Goal: Use online tool/utility: Utilize a website feature to perform a specific function

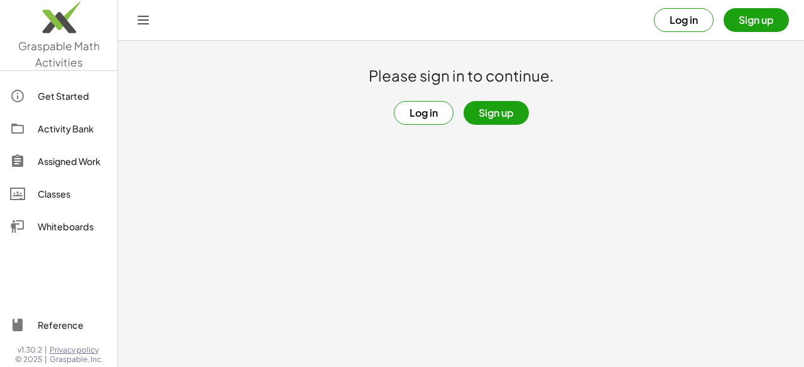
click at [765, 23] on button "Sign up" at bounding box center [756, 20] width 65 height 24
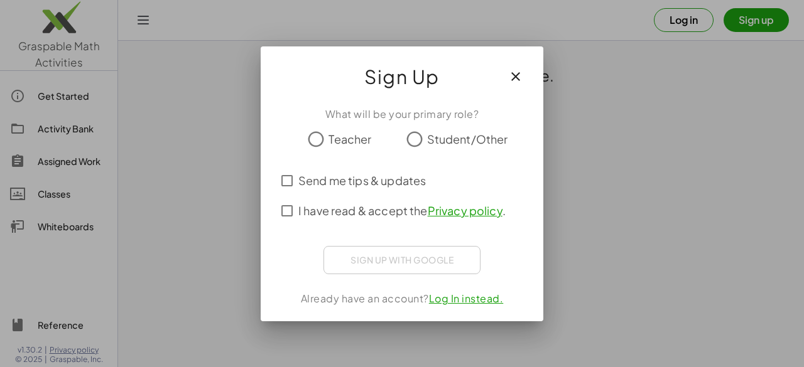
click at [513, 82] on icon "button" at bounding box center [515, 76] width 15 height 15
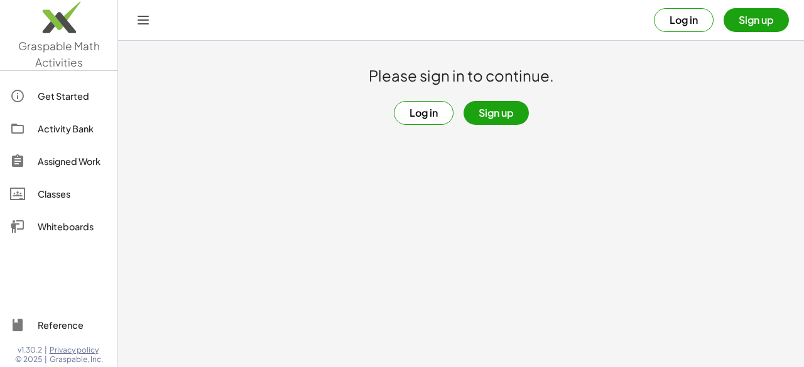
click at [710, 16] on button "Log in" at bounding box center [684, 20] width 60 height 24
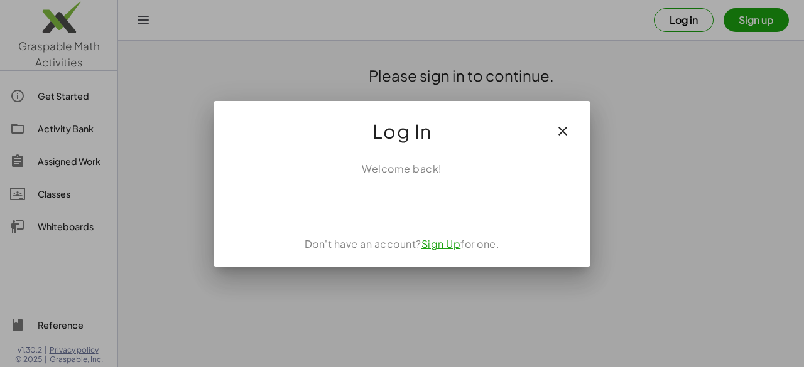
click at [399, 219] on div "Welcome back! Don't have an account? Sign Up for one." at bounding box center [402, 209] width 377 height 116
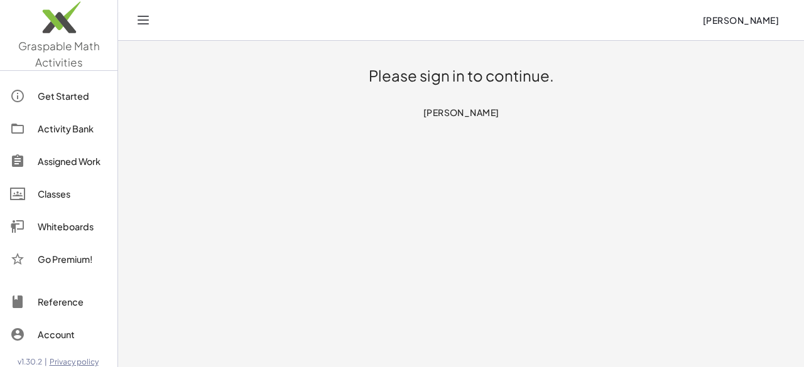
click at [452, 77] on h1 "Please sign in to continue." at bounding box center [461, 76] width 185 height 20
click at [752, 20] on span "[PERSON_NAME]" at bounding box center [740, 19] width 77 height 11
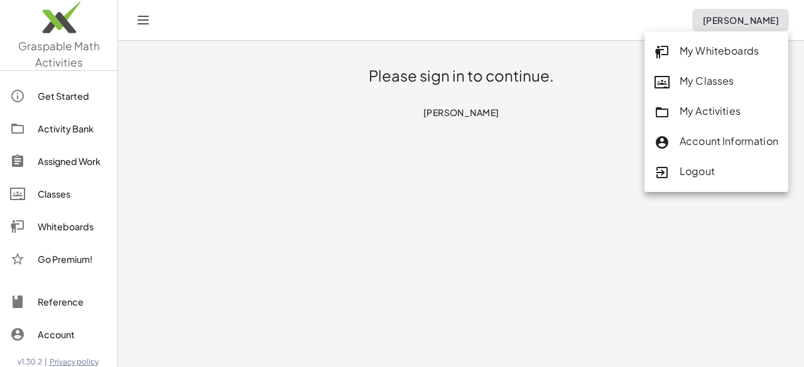
click at [712, 46] on div "My Whiteboards" at bounding box center [717, 51] width 124 height 16
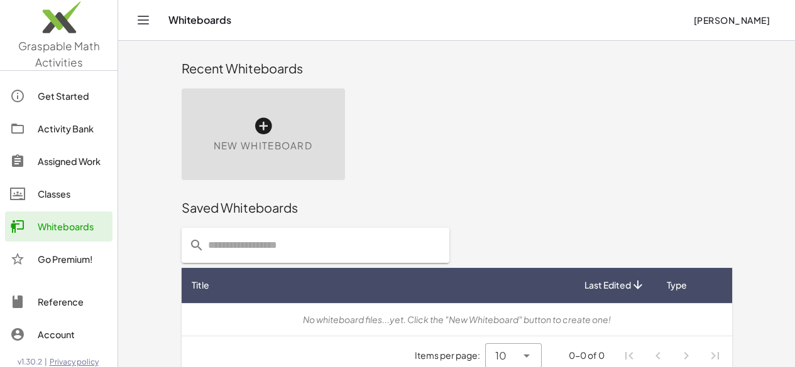
click at [246, 141] on span "New Whiteboard" at bounding box center [263, 146] width 99 height 14
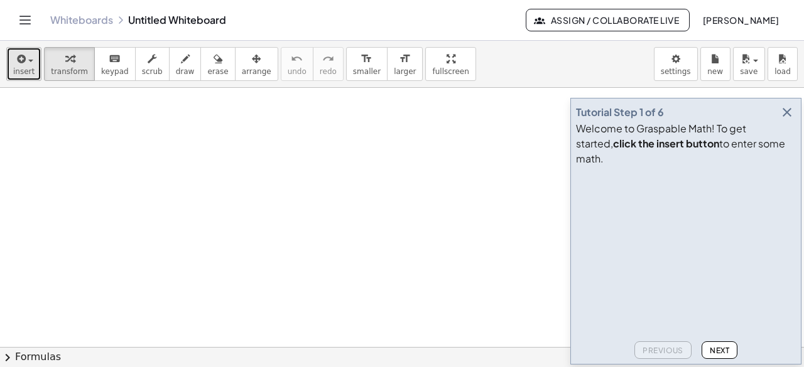
click at [24, 53] on div "button" at bounding box center [23, 58] width 21 height 15
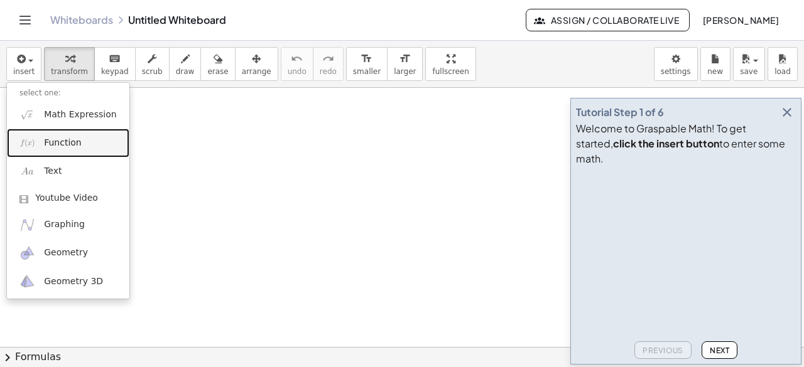
click at [90, 144] on link "Function" at bounding box center [68, 143] width 122 height 28
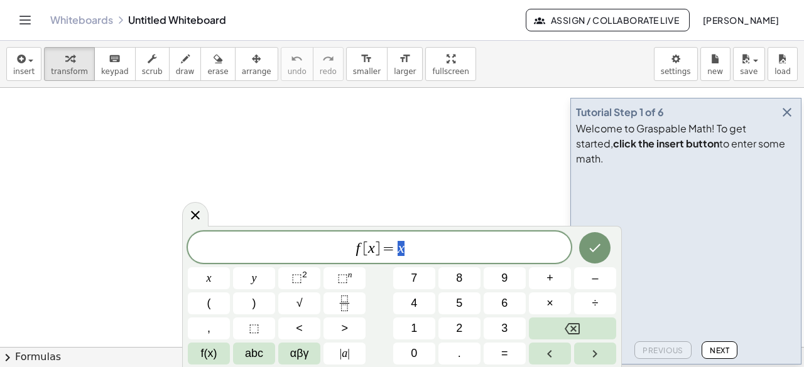
click at [457, 244] on span "f [ x ] = x" at bounding box center [379, 249] width 383 height 18
drag, startPoint x: 473, startPoint y: 246, endPoint x: 0, endPoint y: 244, distance: 473.0
click at [0, 244] on body "Graspable Math Activities Get Started Activity Bank Assigned Work Classes White…" at bounding box center [402, 183] width 804 height 367
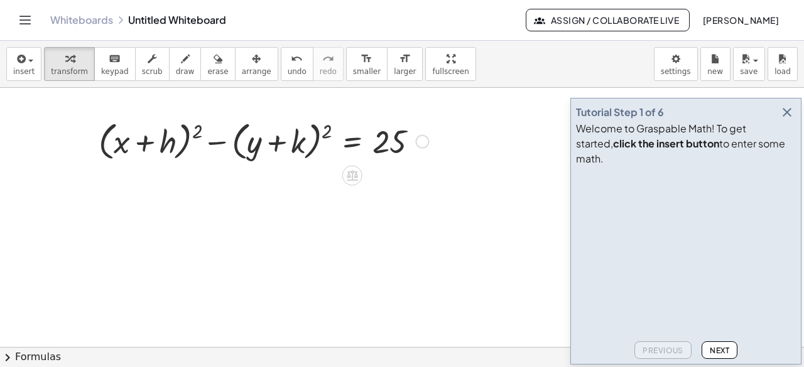
click at [288, 139] on div at bounding box center [263, 141] width 342 height 48
click at [13, 352] on span "chevron_right" at bounding box center [7, 357] width 15 height 15
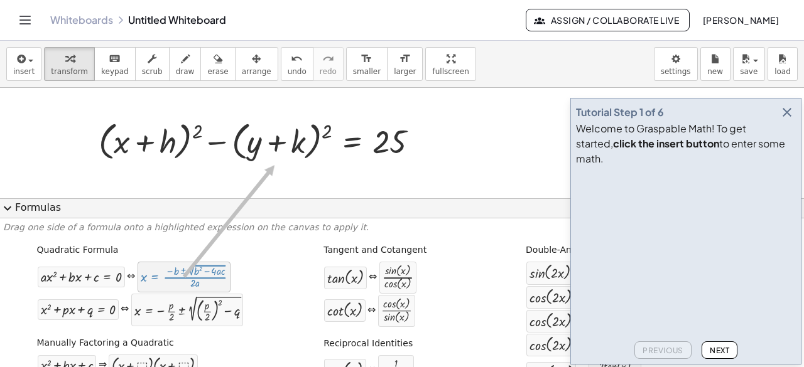
drag, startPoint x: 214, startPoint y: 283, endPoint x: 231, endPoint y: 263, distance: 27.2
click at [792, 120] on icon "button" at bounding box center [787, 112] width 15 height 15
